Goal: Check status: Check status

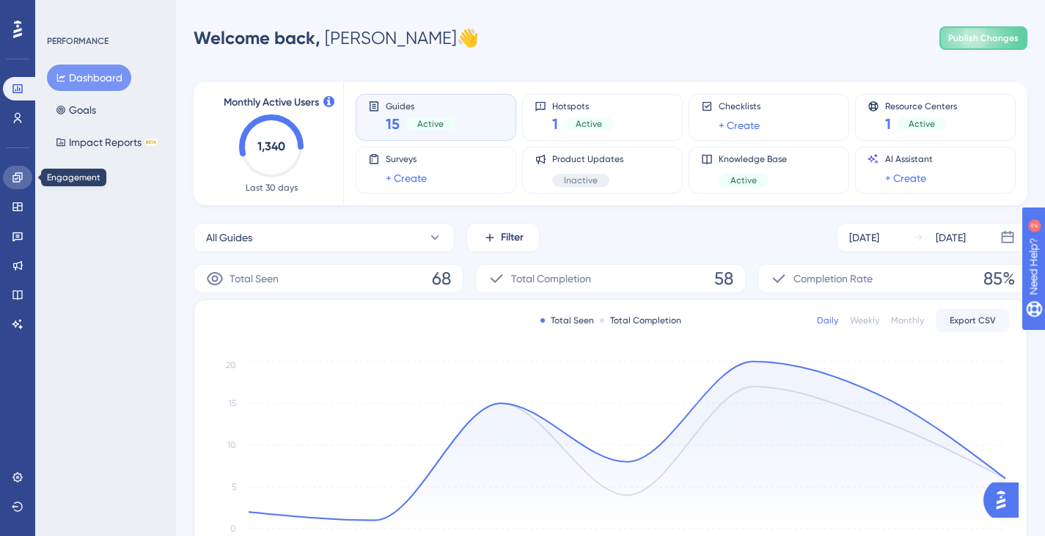
click at [24, 182] on link at bounding box center [17, 177] width 29 height 23
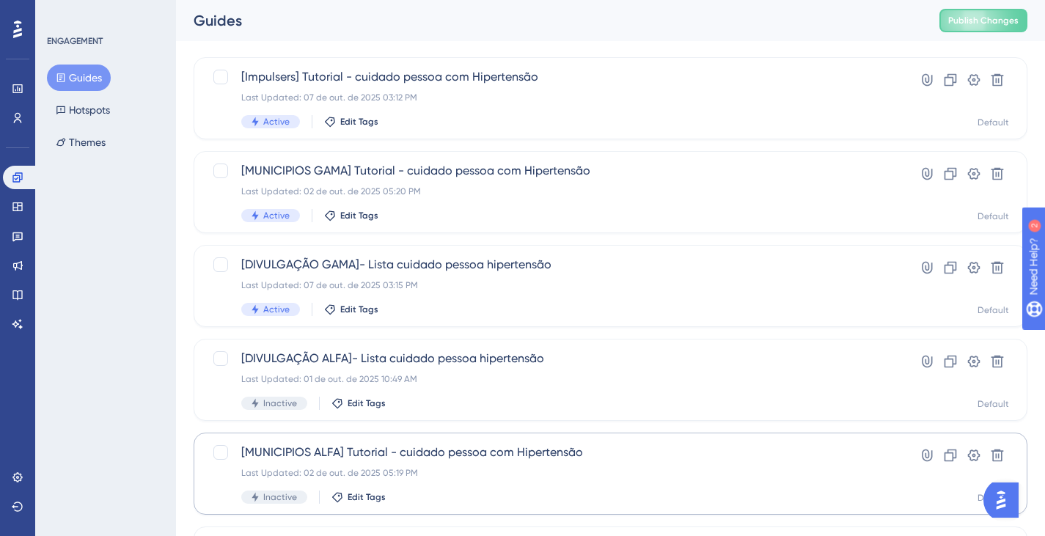
scroll to position [75, 0]
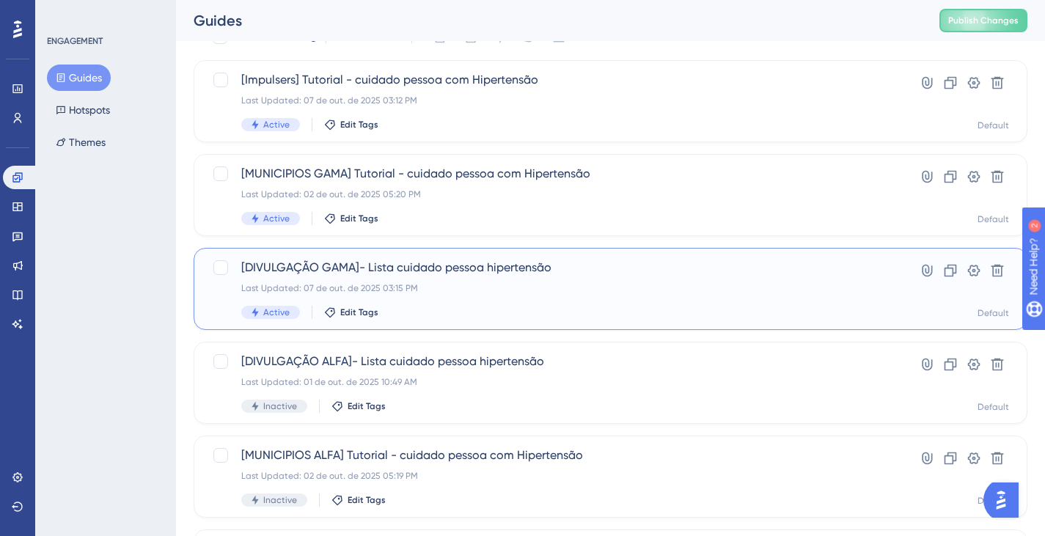
click at [407, 292] on div "Last Updated: 07 de out. de 2025 03:15 PM" at bounding box center [551, 288] width 621 height 12
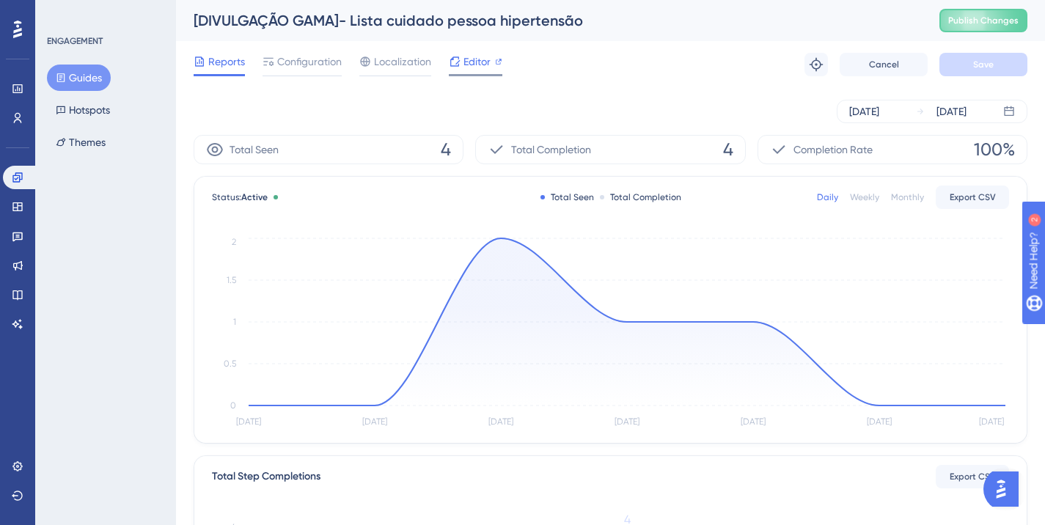
click at [474, 58] on span "Editor" at bounding box center [476, 62] width 27 height 18
click at [78, 81] on button "Guides" at bounding box center [79, 78] width 64 height 26
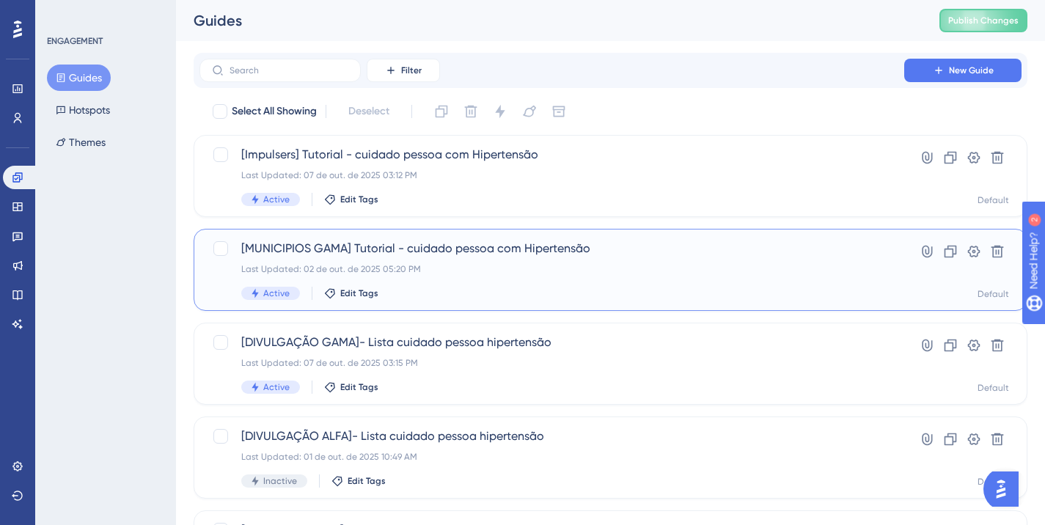
click at [415, 271] on div "Last Updated: 02 de out. de 2025 05:20 PM" at bounding box center [551, 269] width 621 height 12
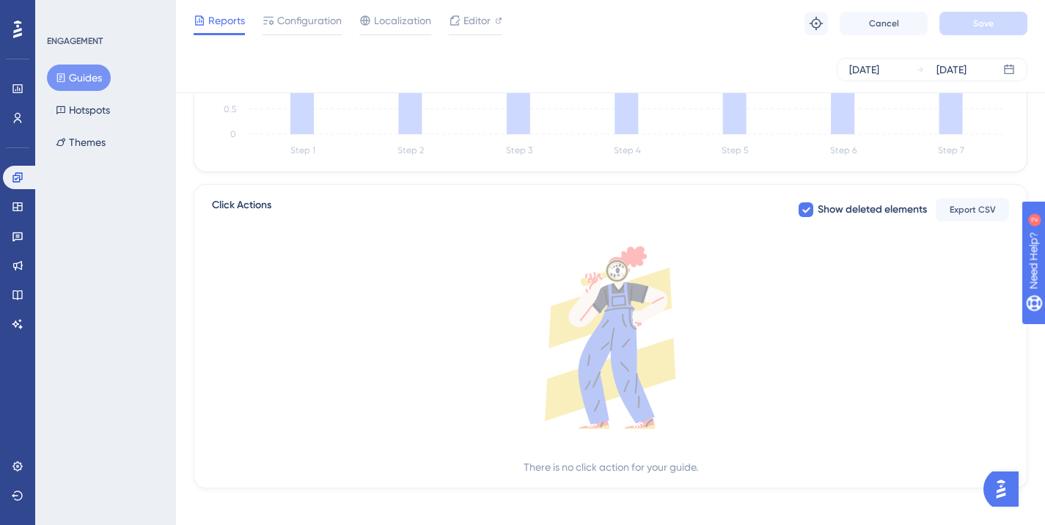
scroll to position [499, 0]
